Goal: Information Seeking & Learning: Learn about a topic

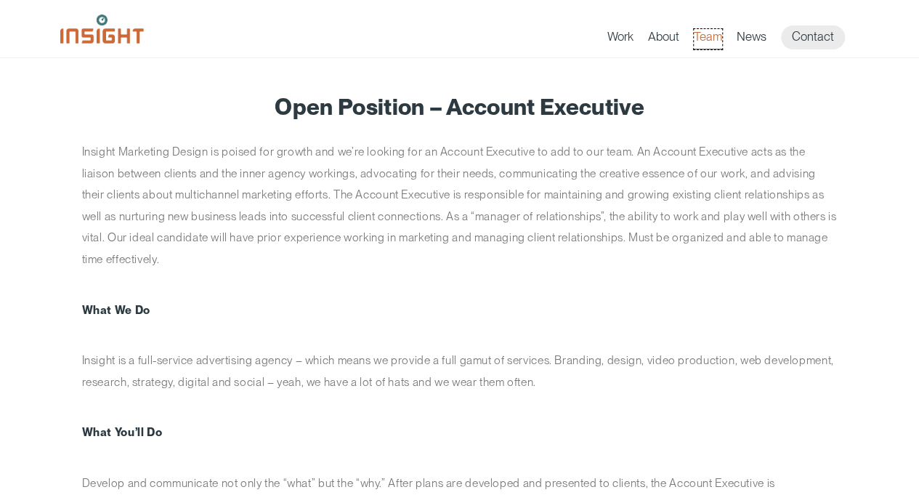
click at [708, 34] on link "Team" at bounding box center [708, 39] width 28 height 20
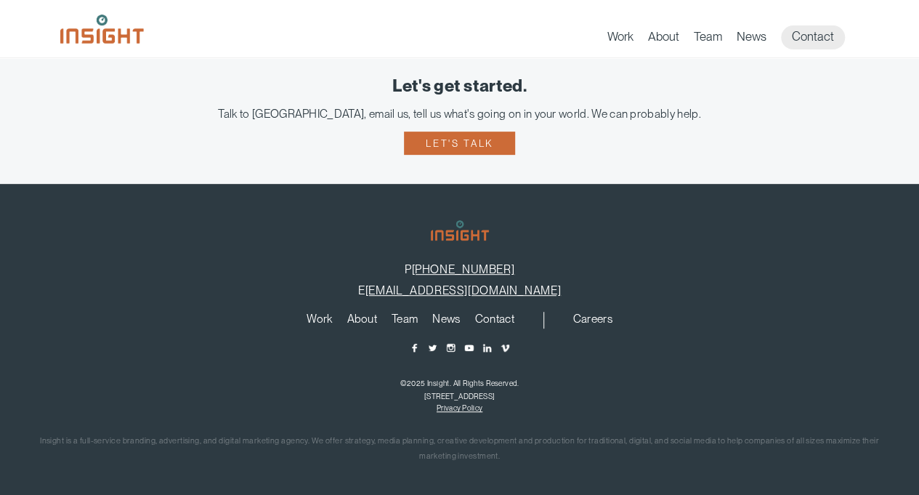
scroll to position [3008, 0]
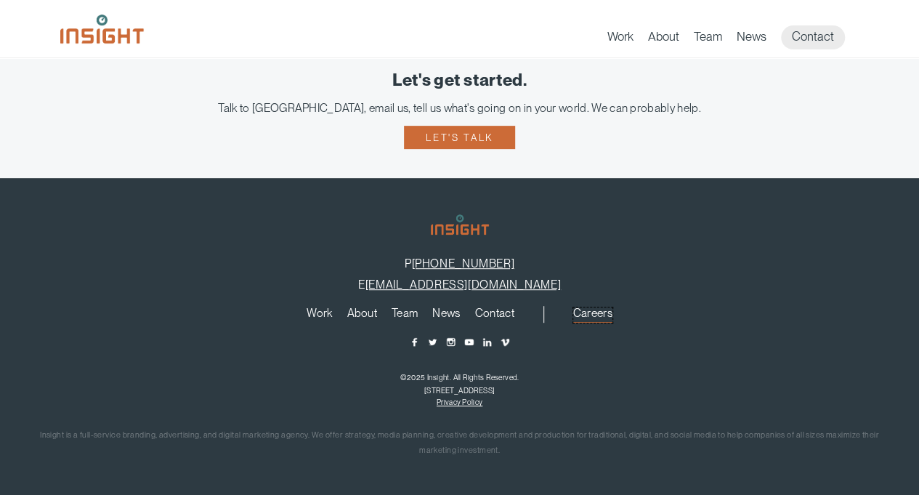
click at [590, 315] on link "Careers" at bounding box center [592, 315] width 39 height 16
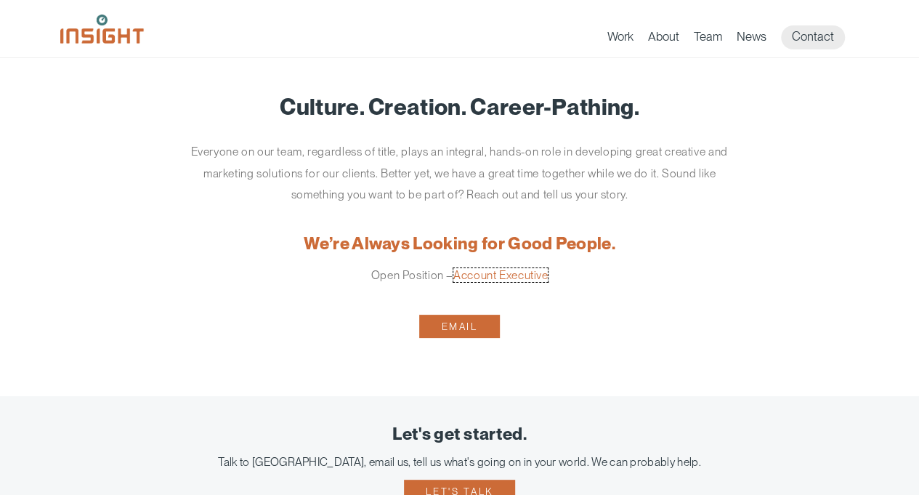
click at [528, 278] on link "Account Executive" at bounding box center [501, 275] width 95 height 14
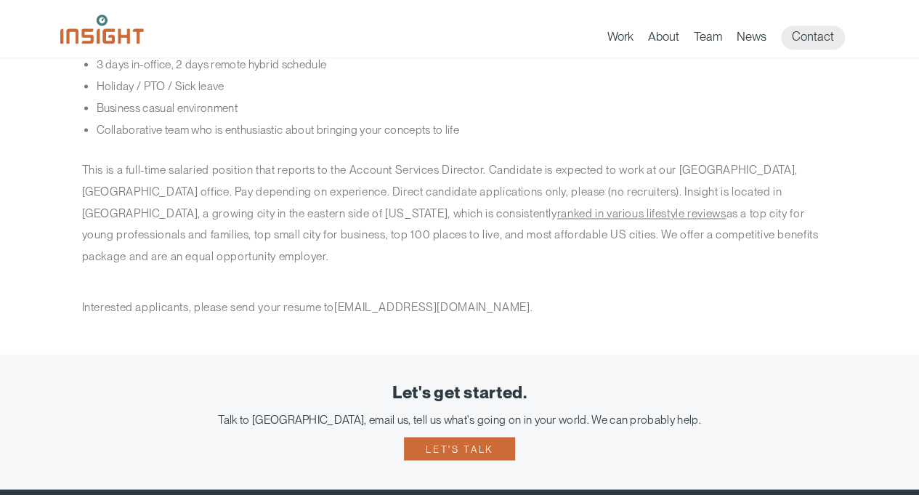
scroll to position [1068, 0]
